Goal: Transaction & Acquisition: Purchase product/service

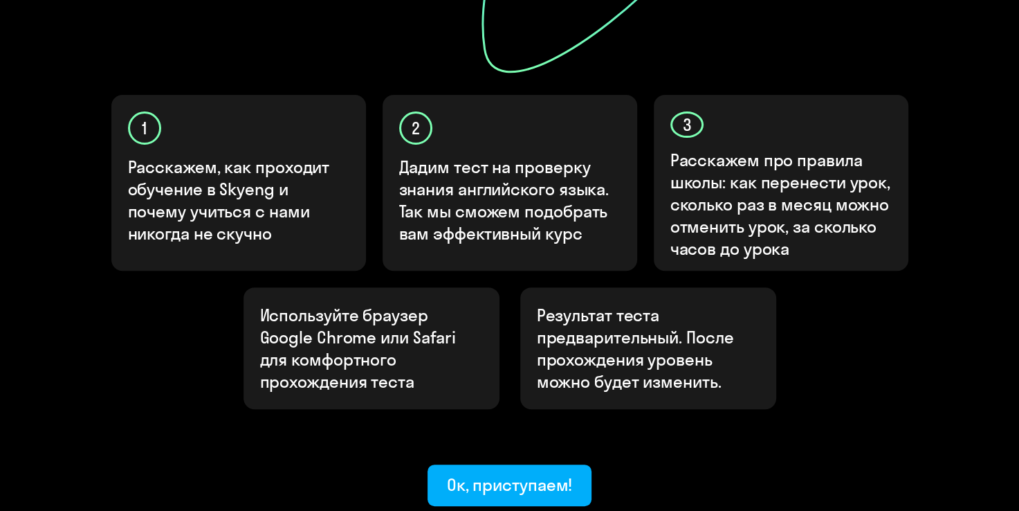
scroll to position [415, 0]
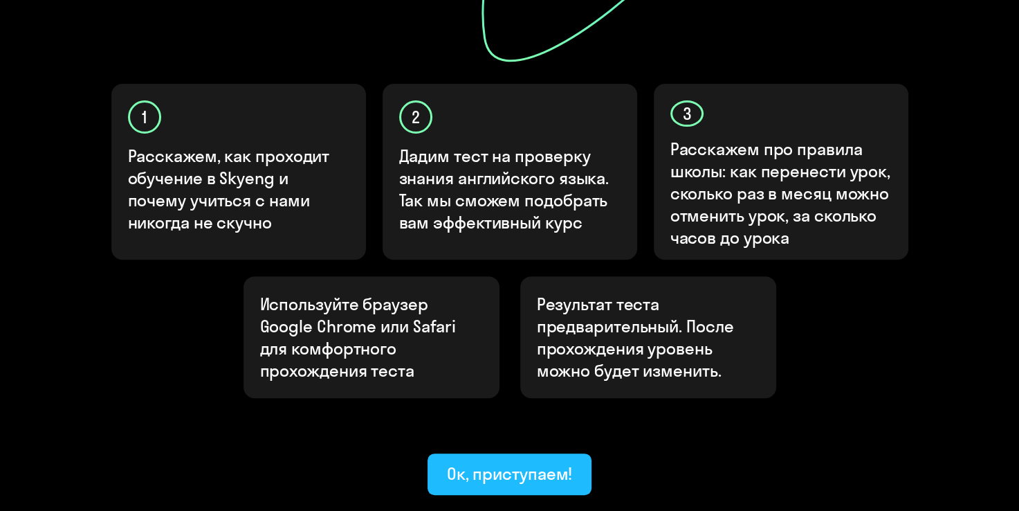
click at [494, 453] on button "Ок, приступаем!" at bounding box center [510, 474] width 165 height 42
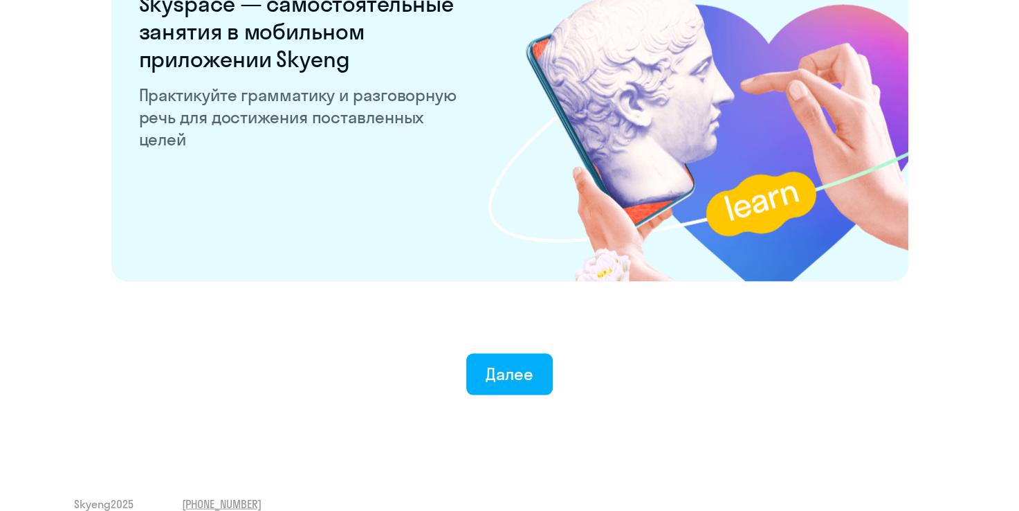
scroll to position [2695, 0]
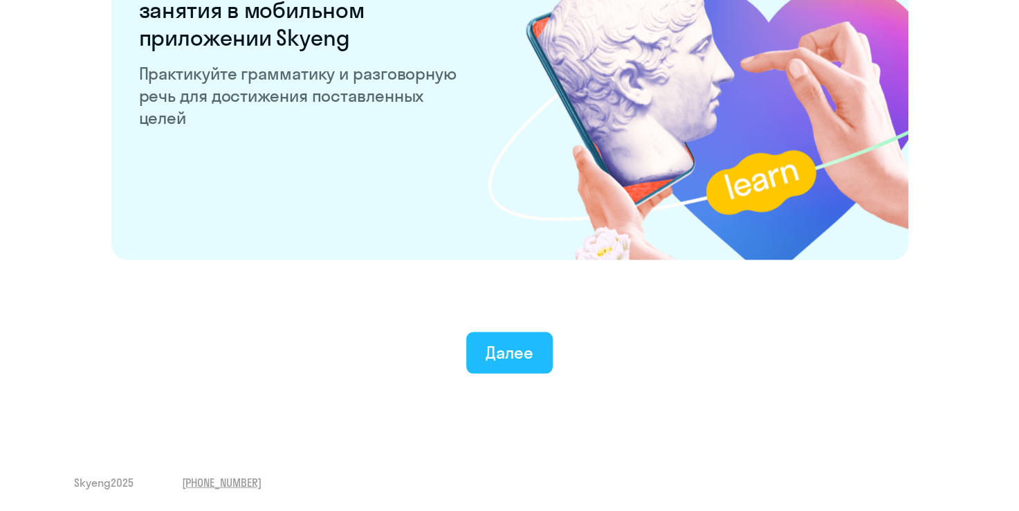
click at [512, 363] on button "Далее" at bounding box center [509, 353] width 86 height 42
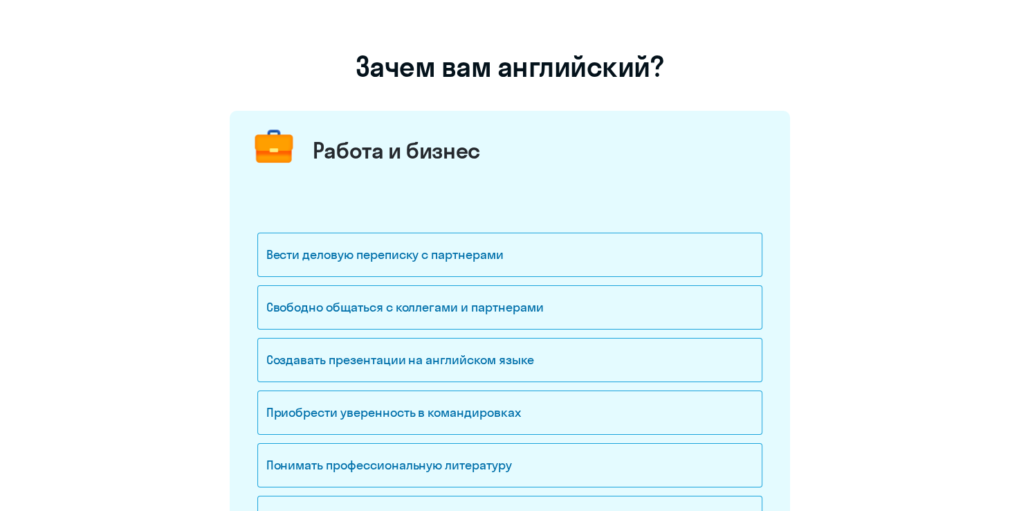
scroll to position [138, 0]
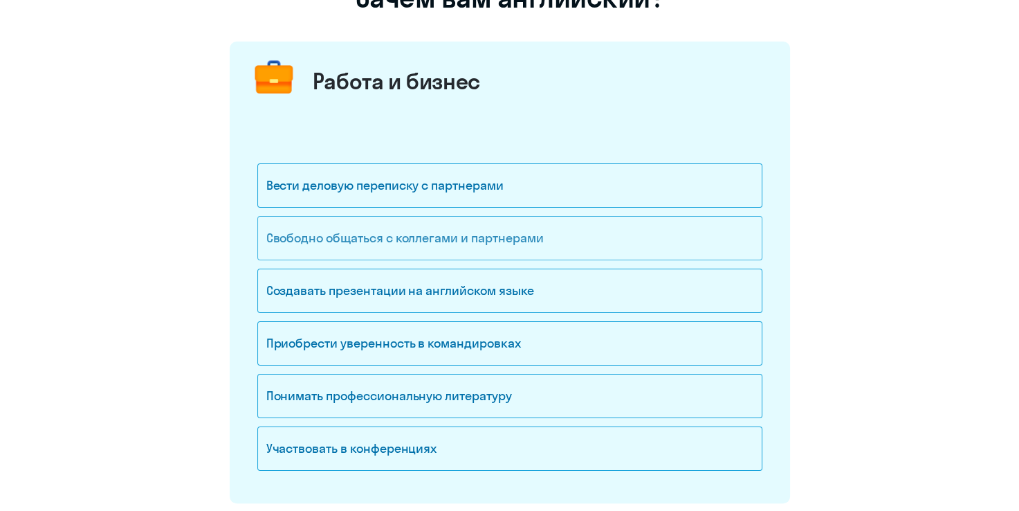
click at [494, 248] on div "Свободно общаться с коллегами и партнерами" at bounding box center [509, 238] width 505 height 44
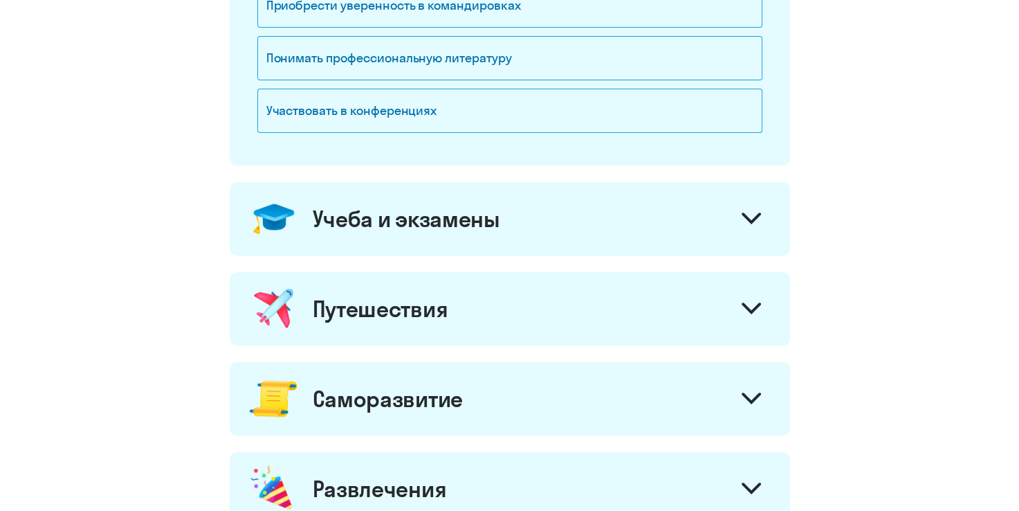
scroll to position [484, 0]
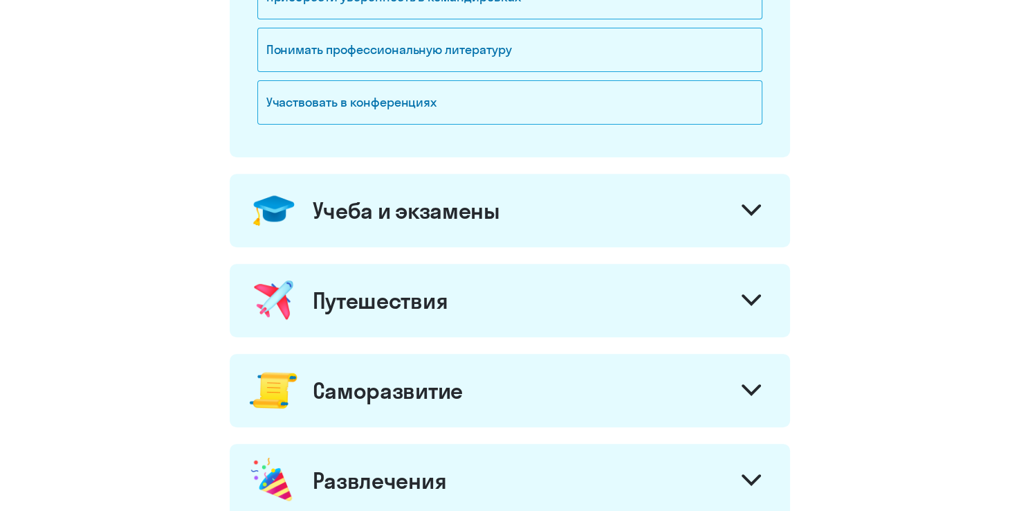
click at [515, 225] on div "Учеба и экзамены" at bounding box center [510, 210] width 560 height 73
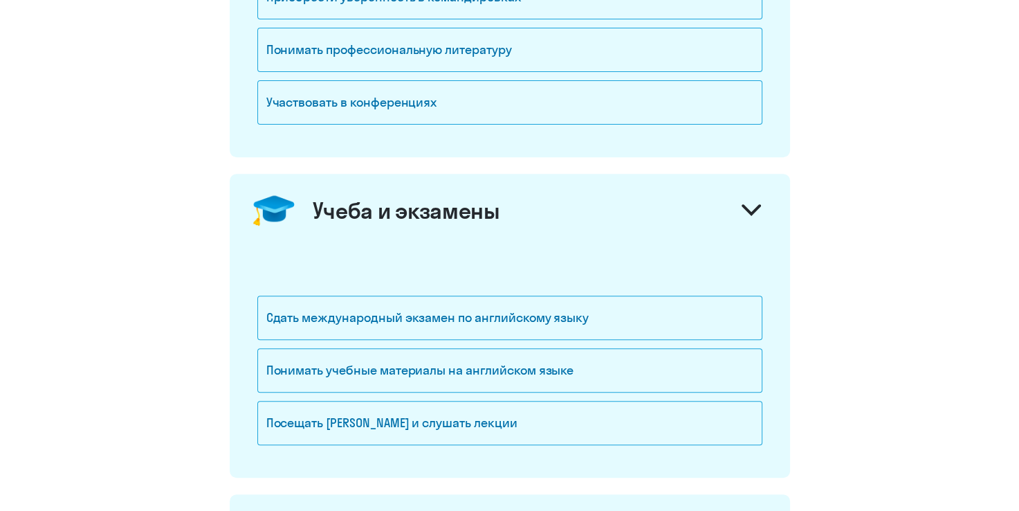
click at [515, 225] on div "Учеба и экзамены" at bounding box center [510, 210] width 560 height 73
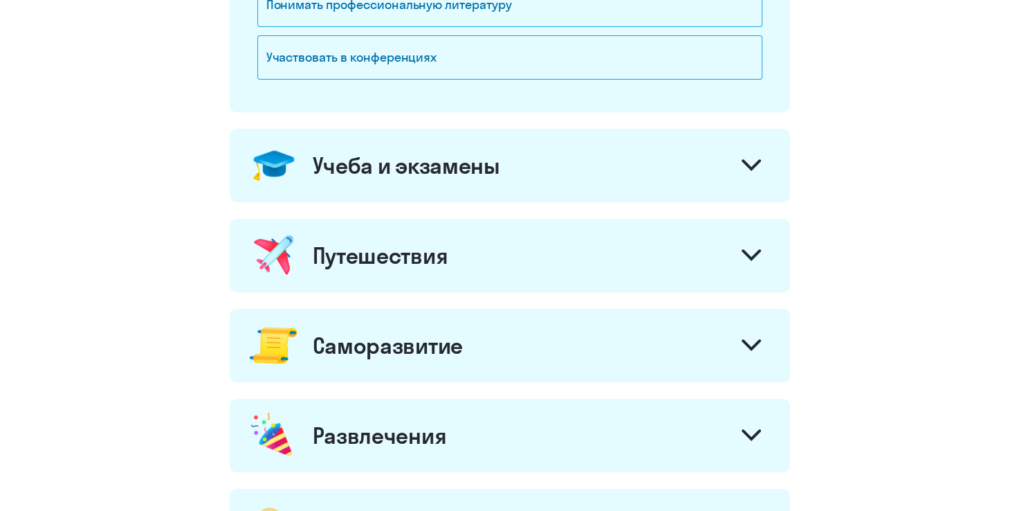
scroll to position [553, 0]
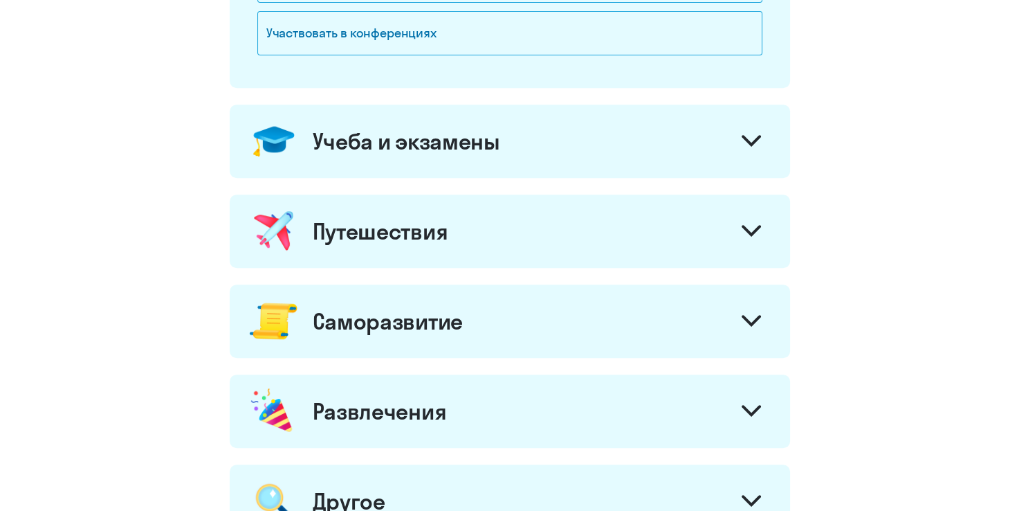
click at [512, 246] on div "Путешествия" at bounding box center [510, 230] width 560 height 73
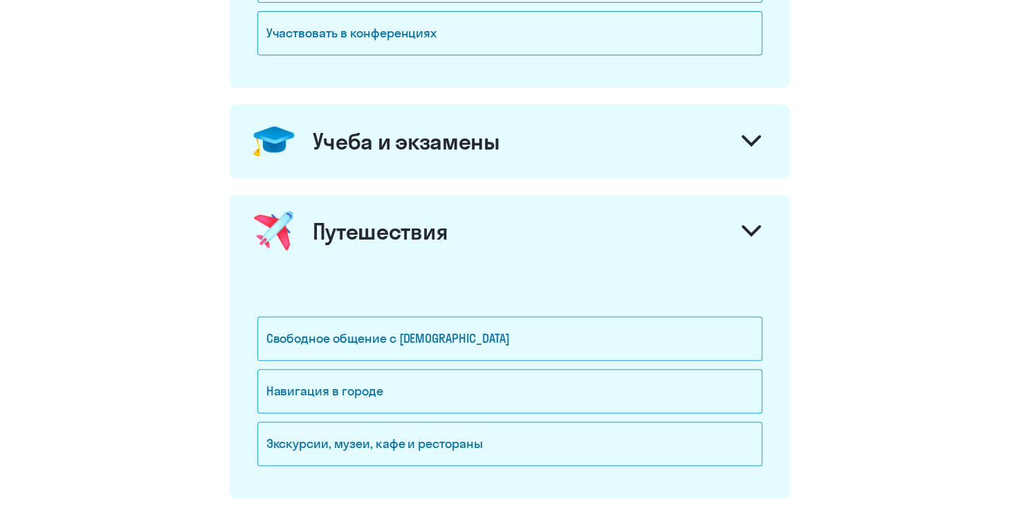
scroll to position [623, 0]
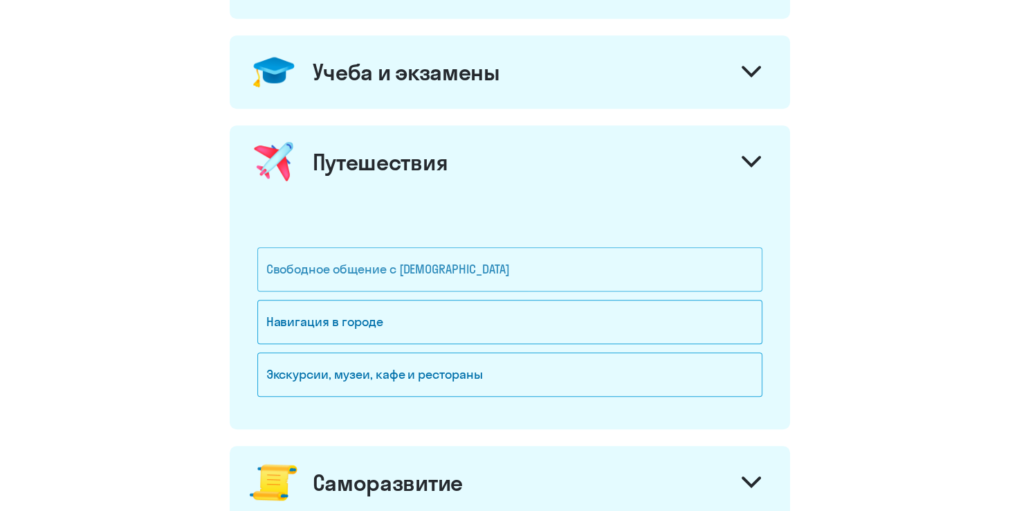
click at [466, 266] on div "Свободное общение с [DEMOGRAPHIC_DATA]" at bounding box center [509, 269] width 505 height 44
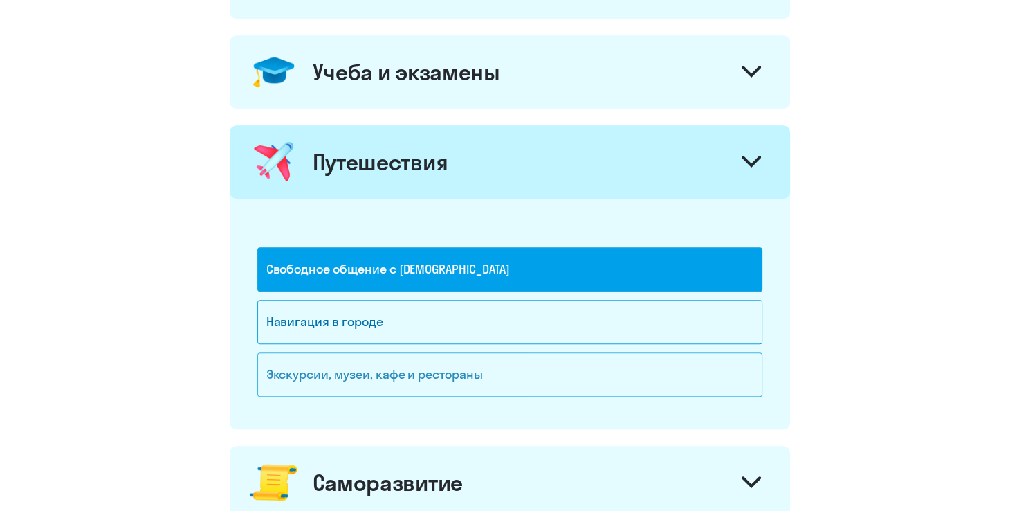
click at [367, 370] on div "Экскурсии, музеи, кафе и рестораны" at bounding box center [509, 374] width 505 height 44
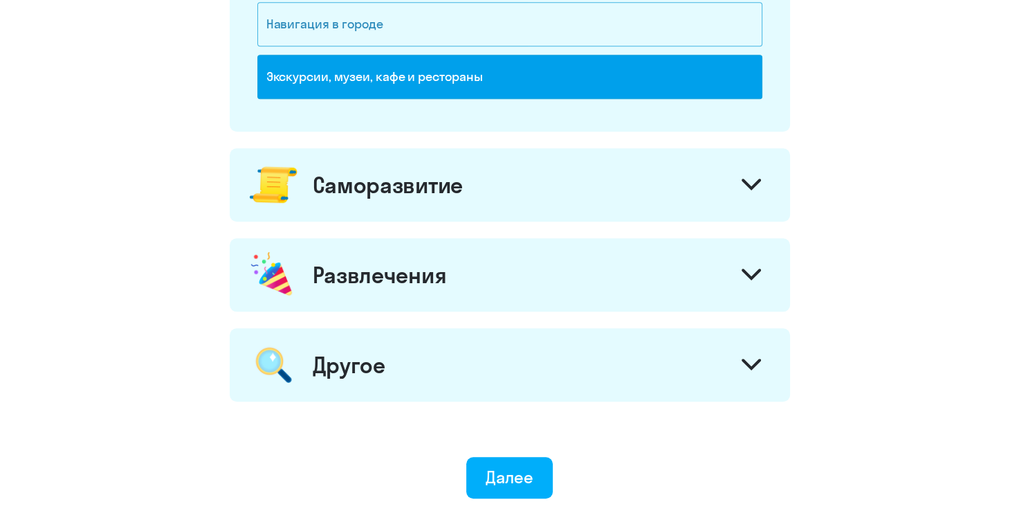
scroll to position [1037, 0]
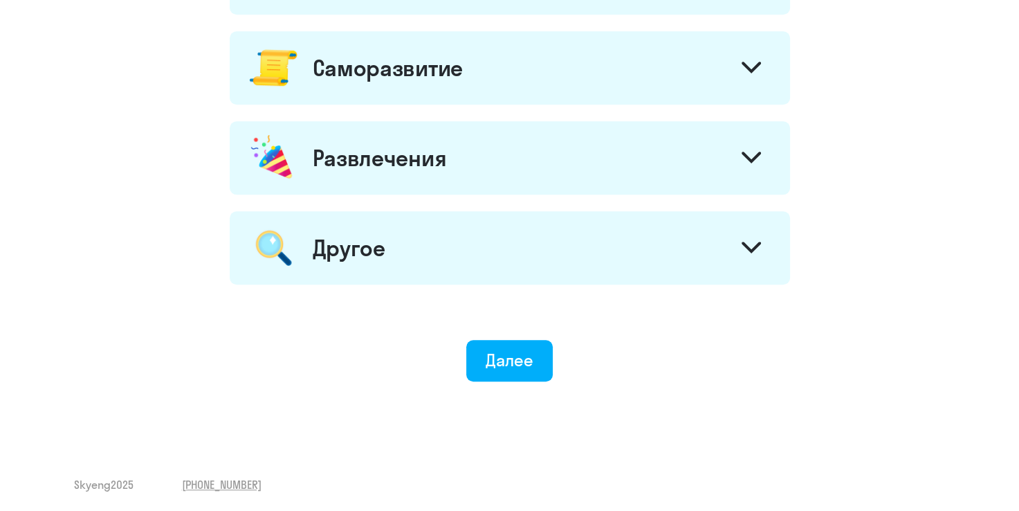
click at [507, 134] on div "Развлечения" at bounding box center [510, 157] width 560 height 73
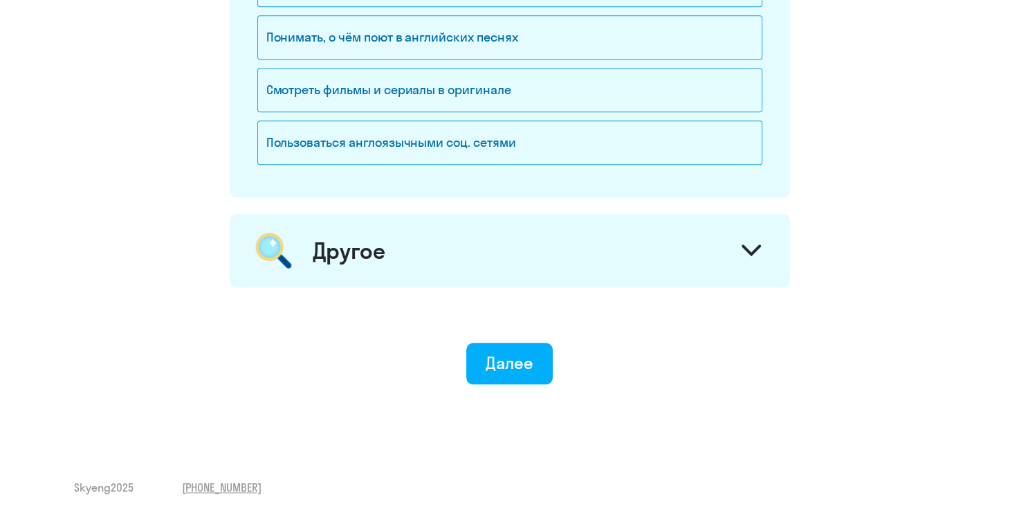
scroll to position [1319, 0]
click at [518, 362] on div "Далее" at bounding box center [510, 361] width 48 height 22
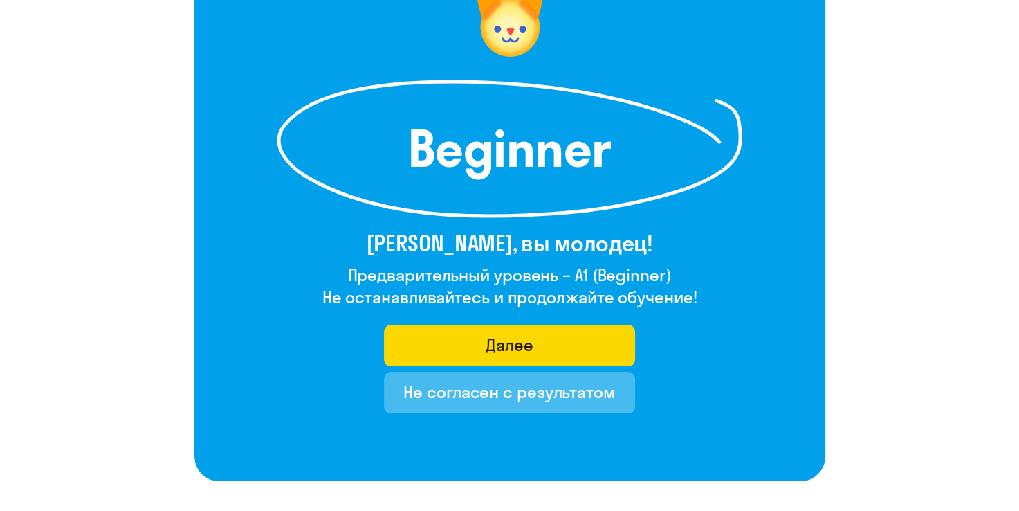
scroll to position [208, 0]
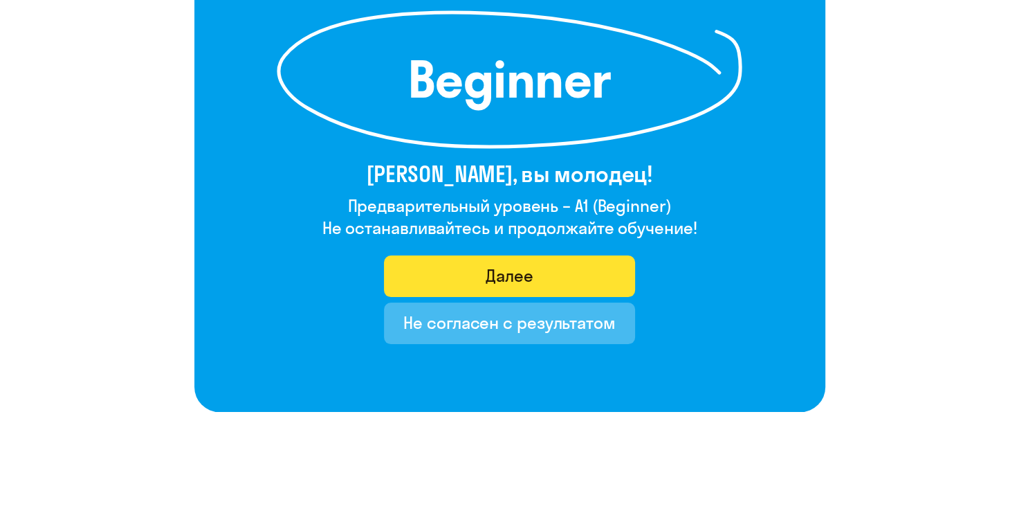
click at [485, 256] on button "Далее" at bounding box center [509, 276] width 251 height 42
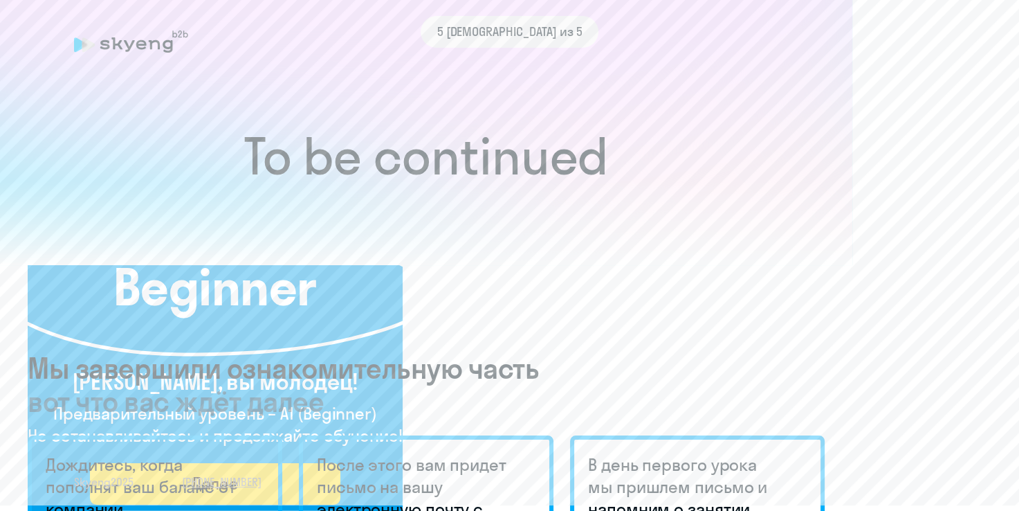
click at [479, 288] on div "5 [DEMOGRAPHIC_DATA] из 5 [PERSON_NAME], вы молодец! Предварительный уровень – …" at bounding box center [509, 255] width 1019 height 511
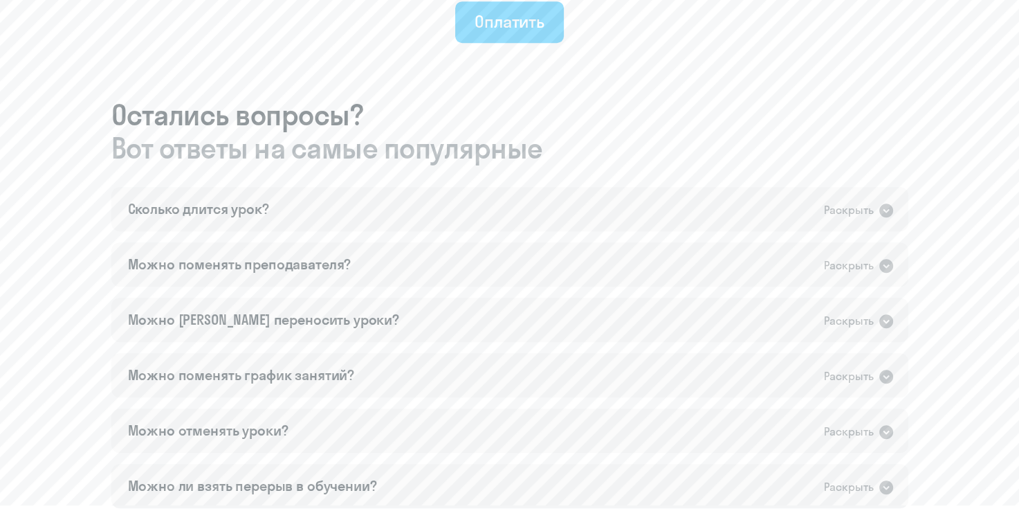
scroll to position [761, 0]
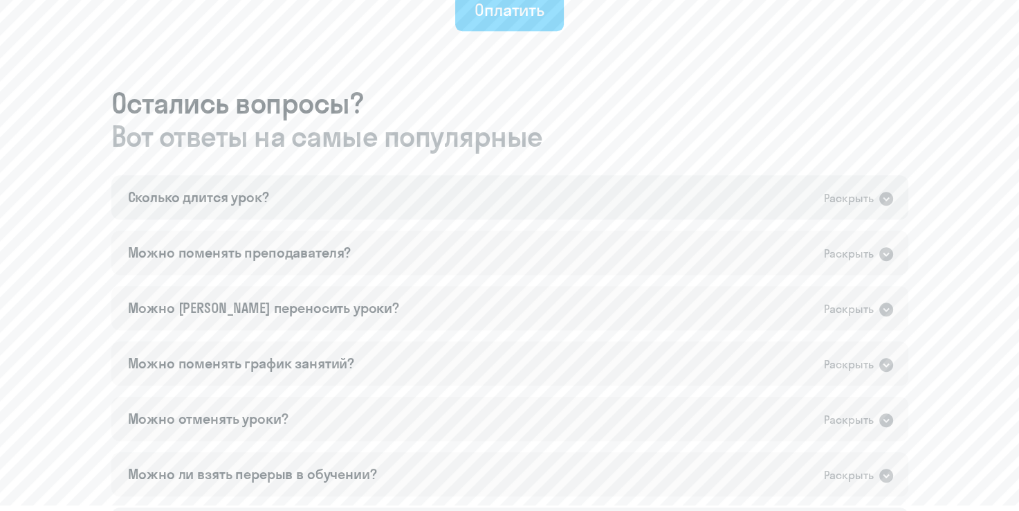
click at [891, 201] on icon at bounding box center [886, 199] width 14 height 14
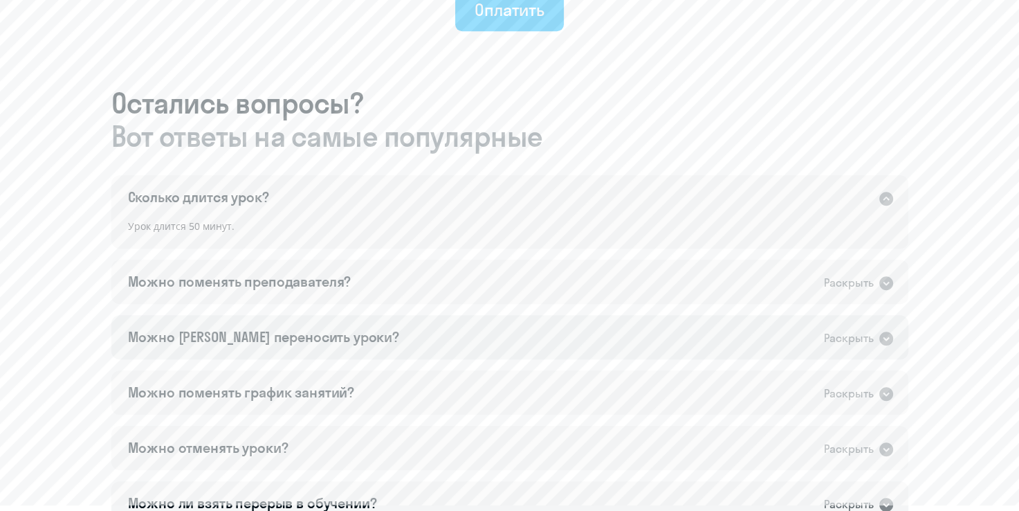
click at [366, 334] on div "Можно [PERSON_NAME] переносить уроки? Раскрыть" at bounding box center [509, 337] width 797 height 44
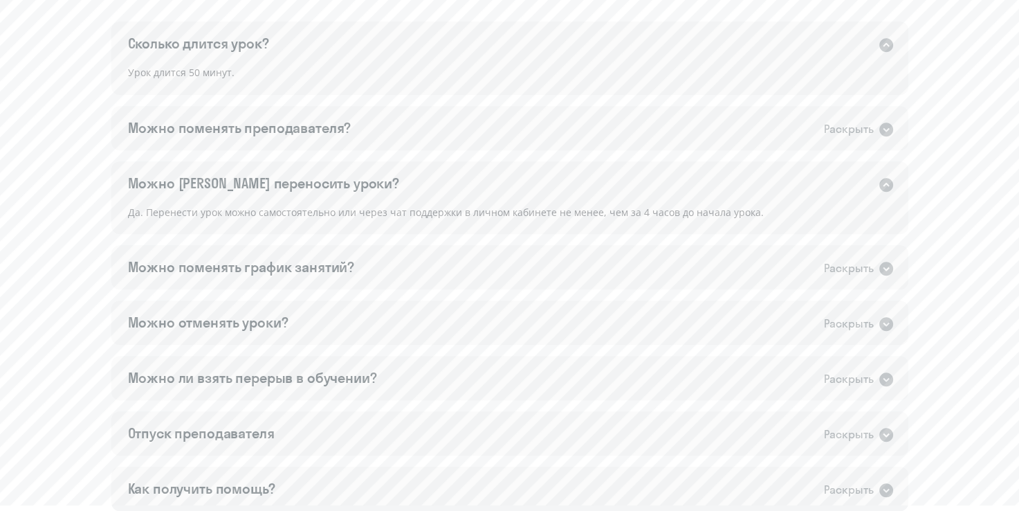
scroll to position [968, 0]
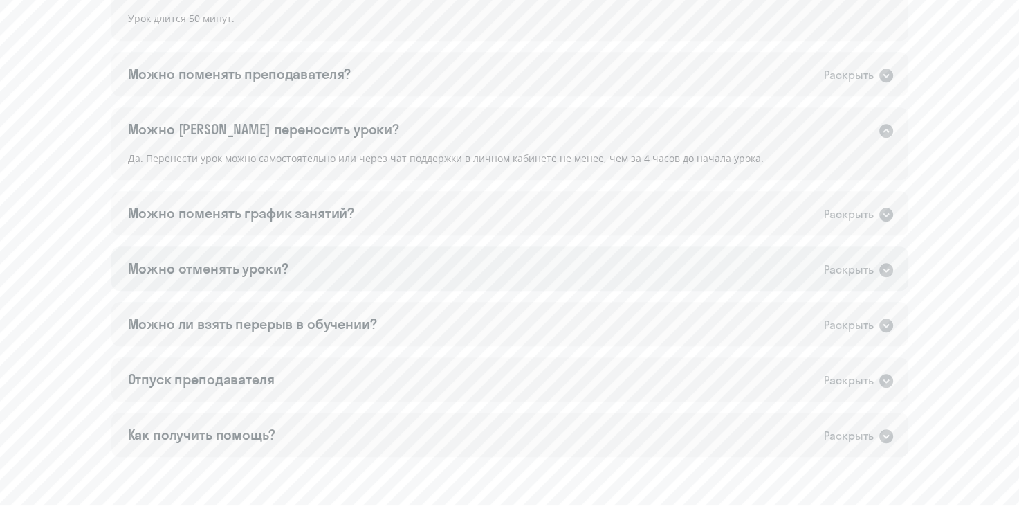
click at [359, 289] on div "Можно отменять уроки? Раскрыть" at bounding box center [509, 268] width 797 height 44
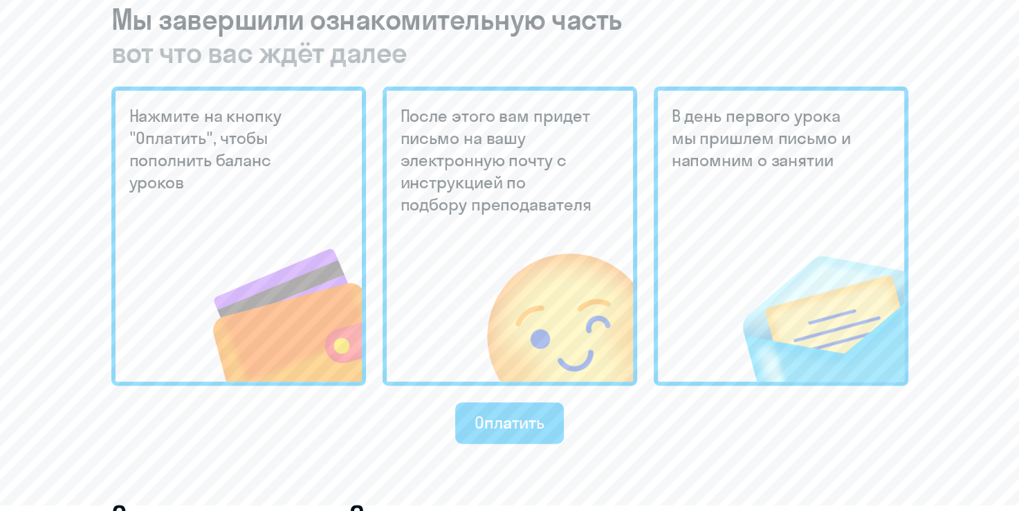
scroll to position [346, 0]
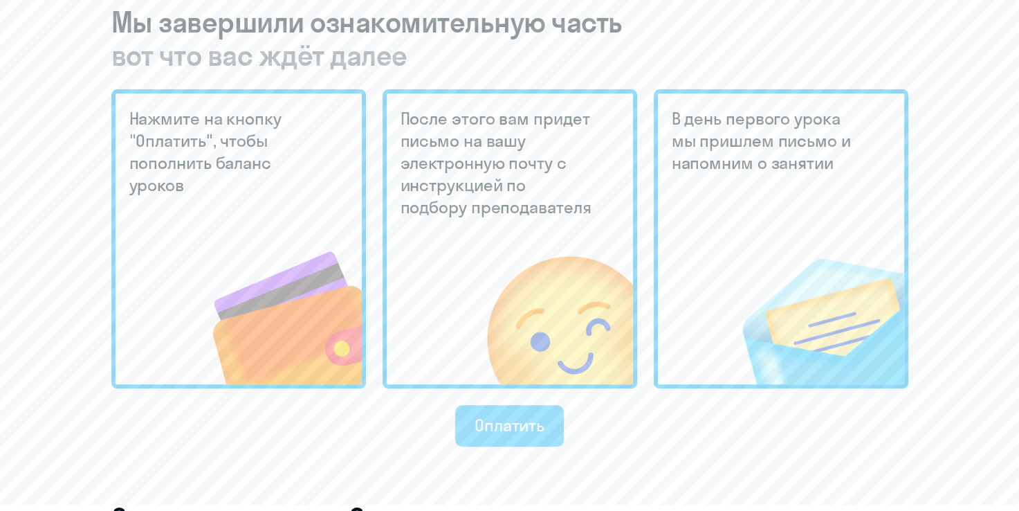
click at [504, 416] on div "Оплатить" at bounding box center [510, 425] width 70 height 22
